Goal: Check status: Check status

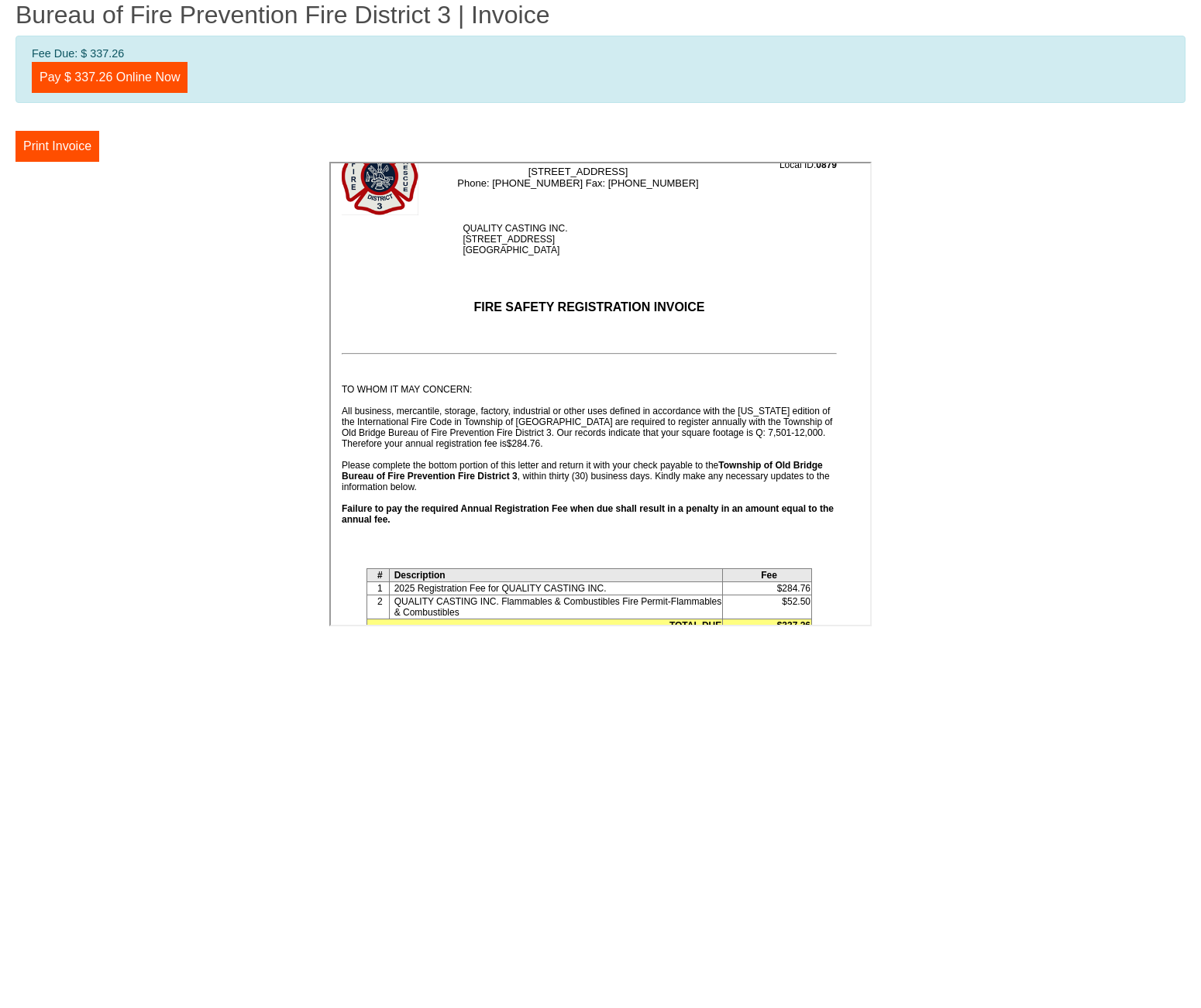
scroll to position [111, 0]
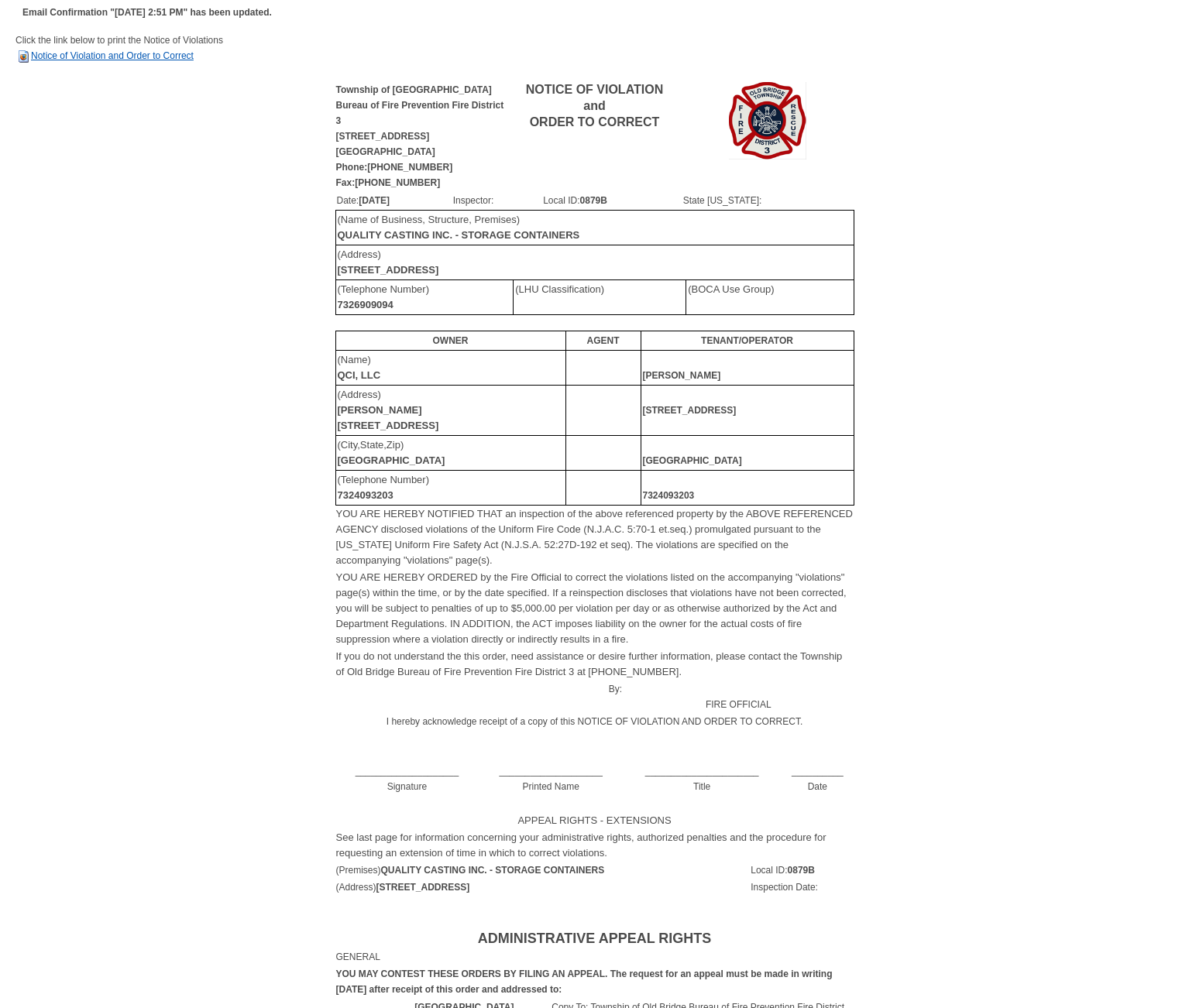
click at [90, 55] on link "Notice of Violation and Order to Correct" at bounding box center [104, 56] width 178 height 11
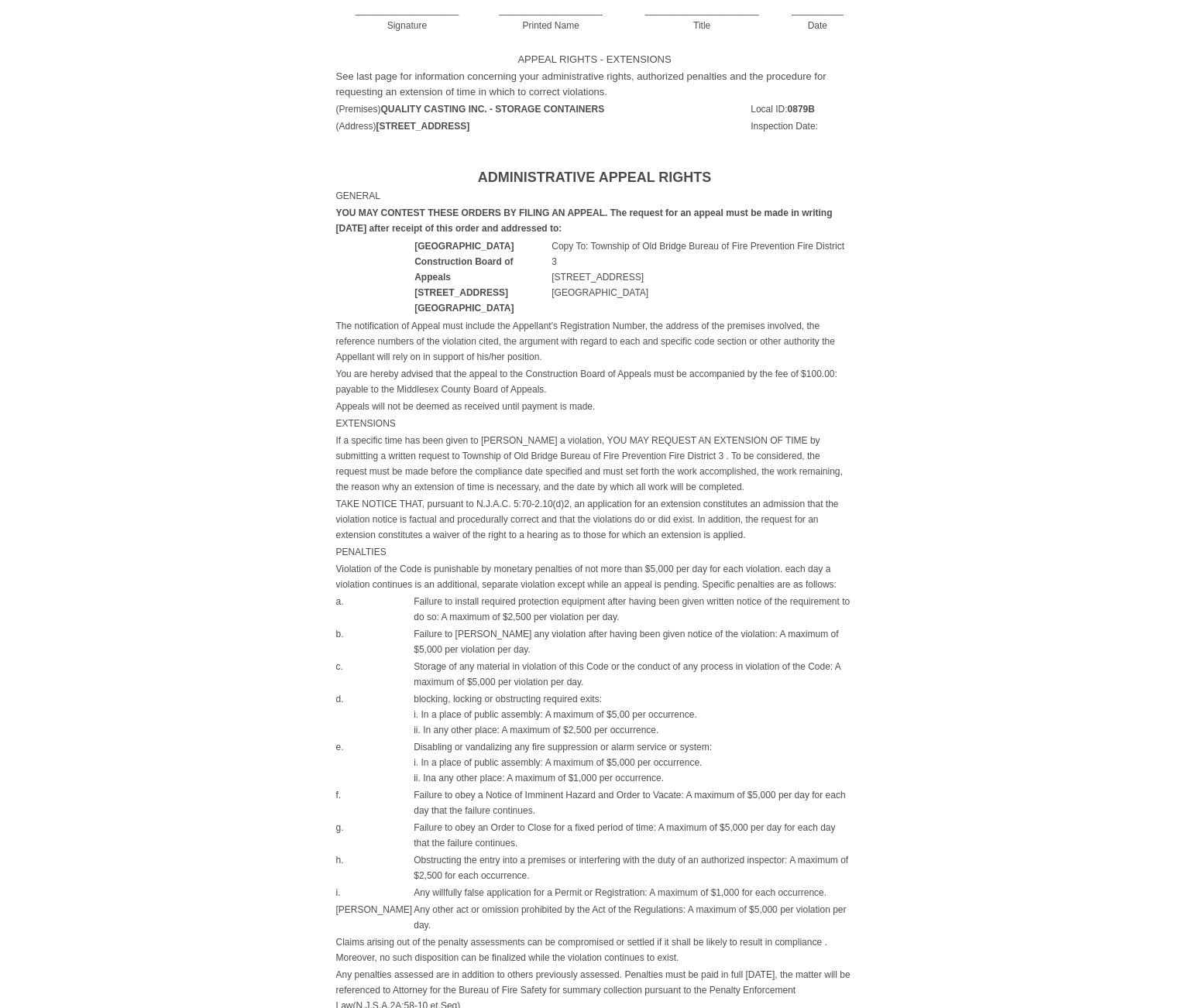
drag, startPoint x: 90, startPoint y: 55, endPoint x: 786, endPoint y: 377, distance: 766.9
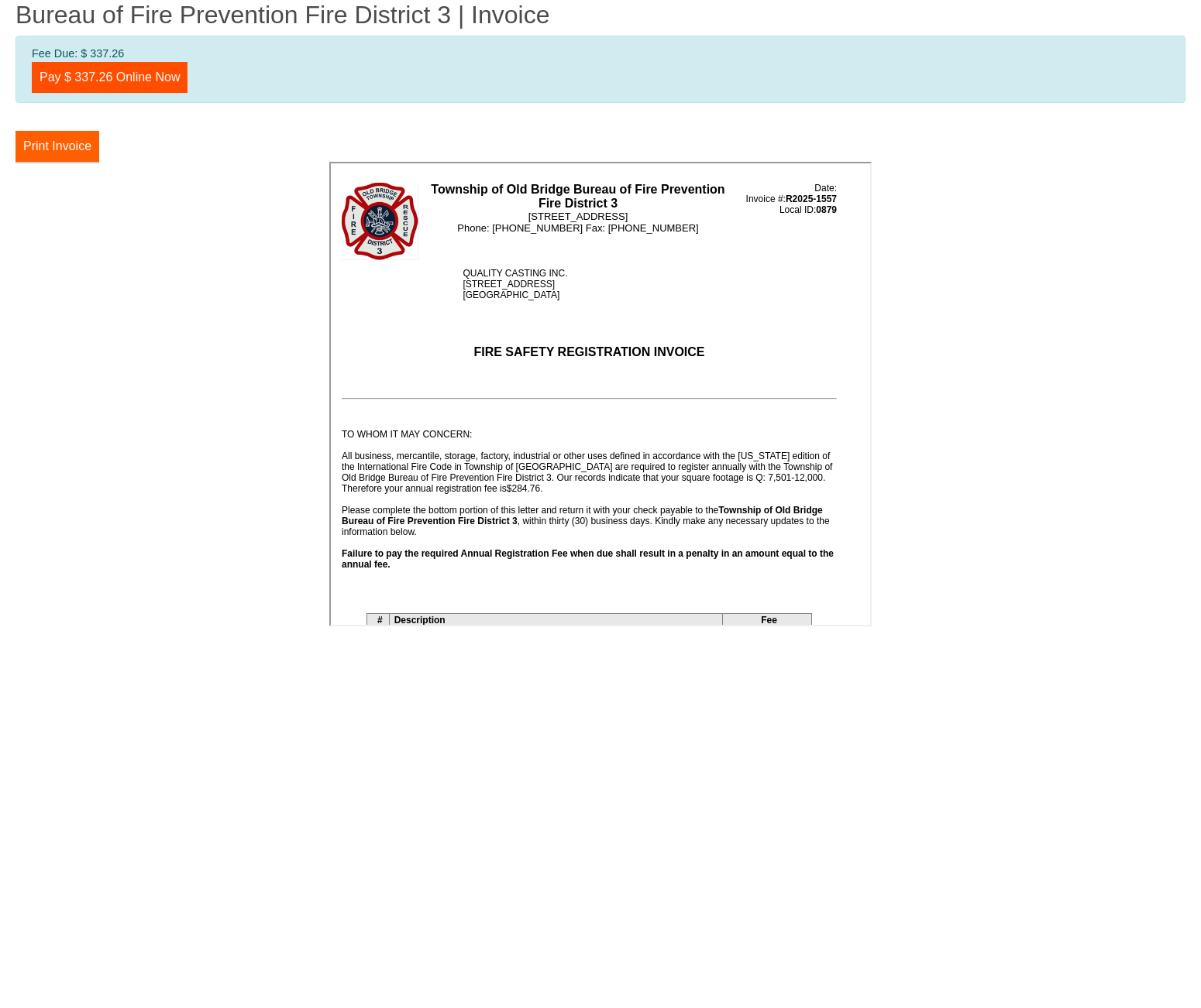
click at [41, 149] on button "Print Invoice" at bounding box center [57, 147] width 83 height 31
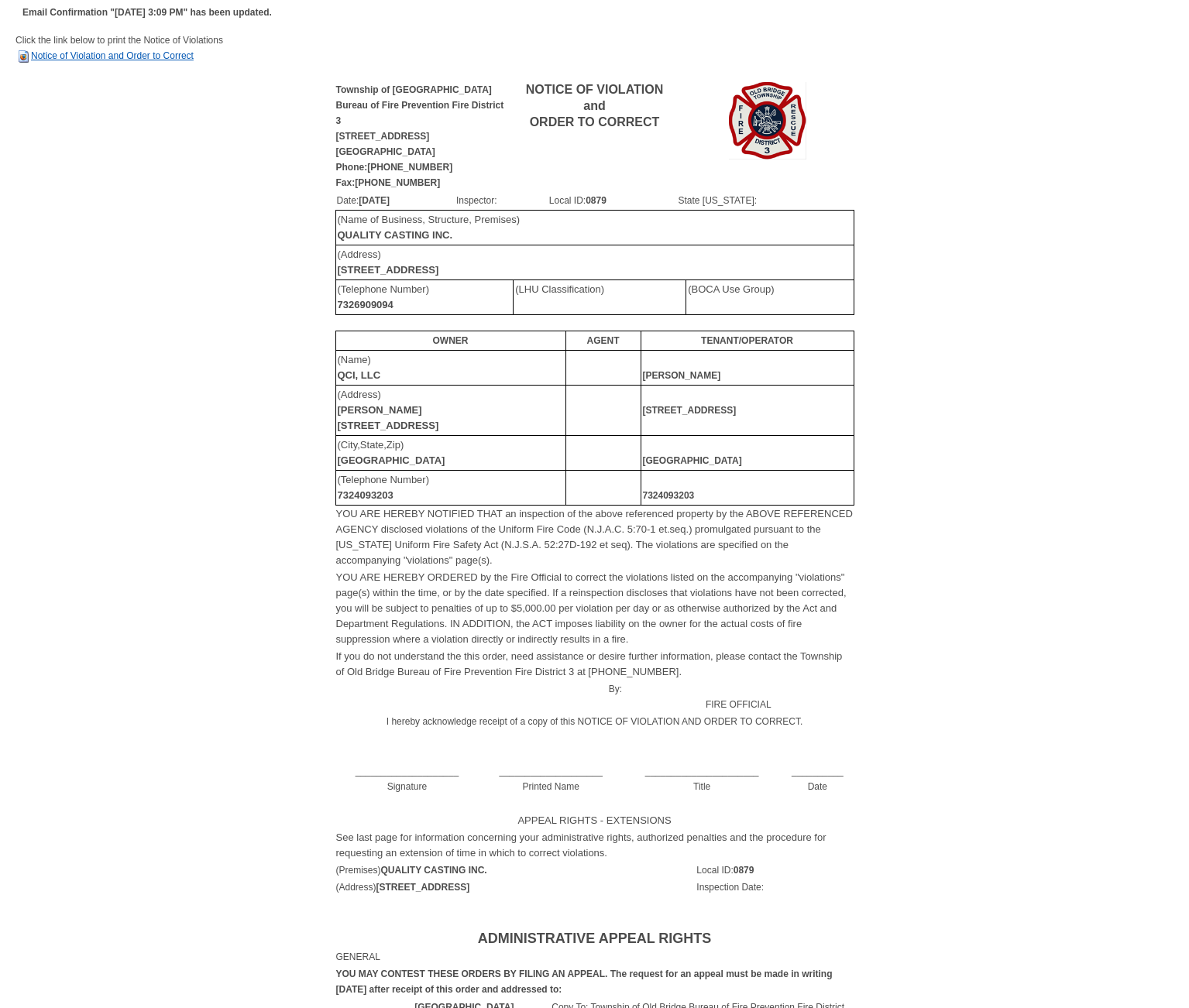
click at [133, 57] on link "Notice of Violation and Order to Correct" at bounding box center [104, 56] width 178 height 11
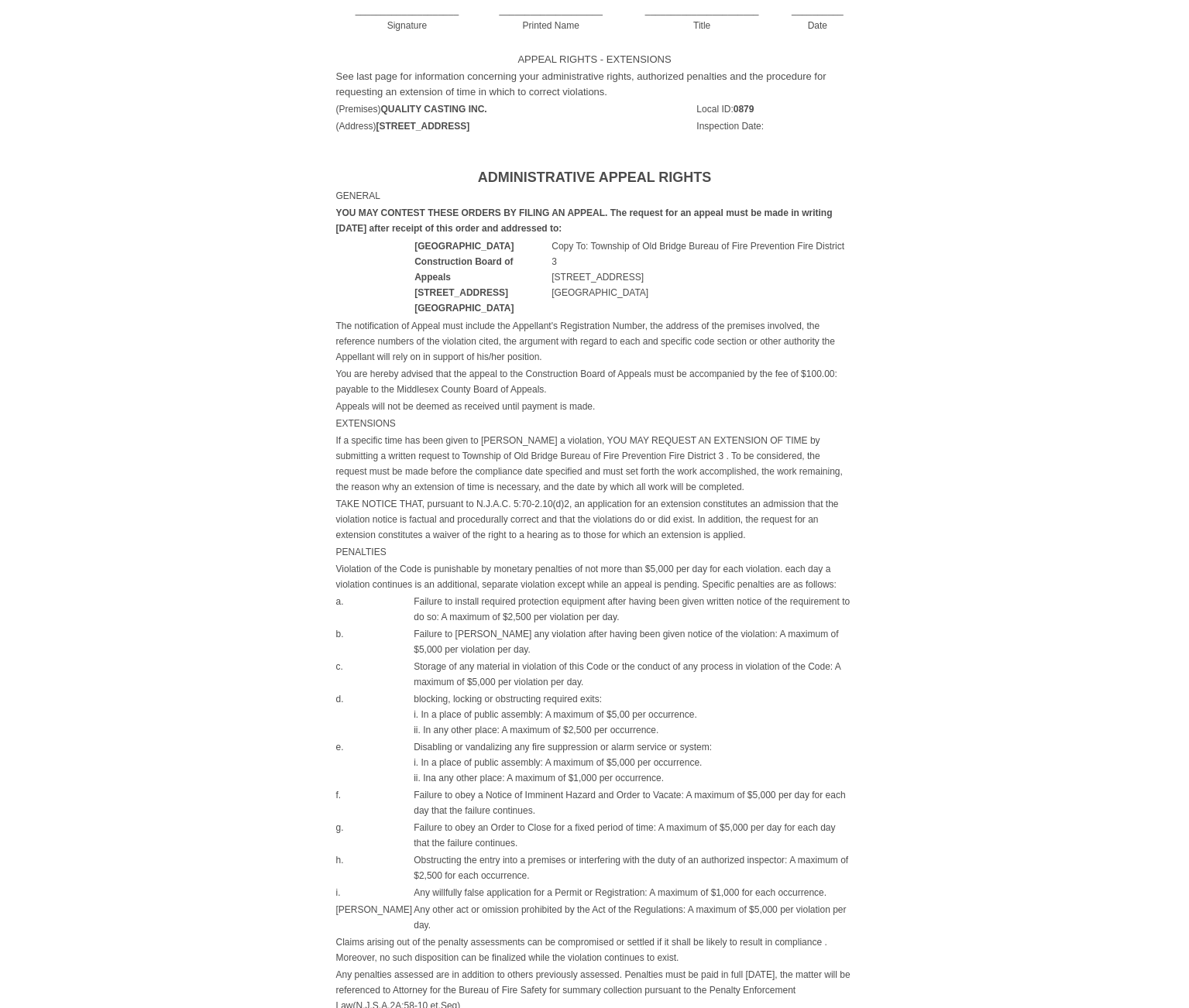
scroll to position [12, 0]
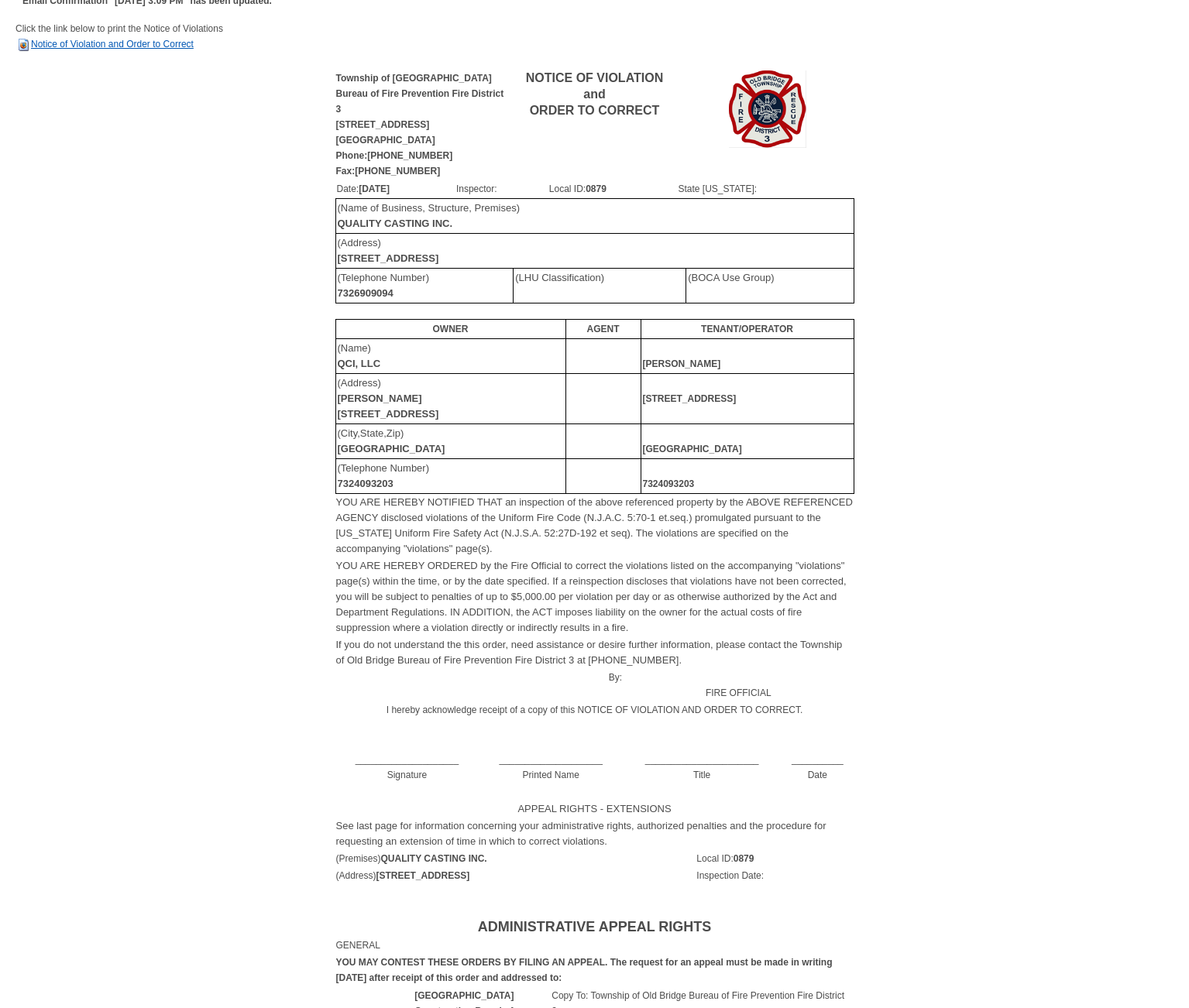
click at [137, 47] on link "Notice of Violation and Order to Correct" at bounding box center [104, 44] width 178 height 11
